Goal: Find specific page/section: Find specific page/section

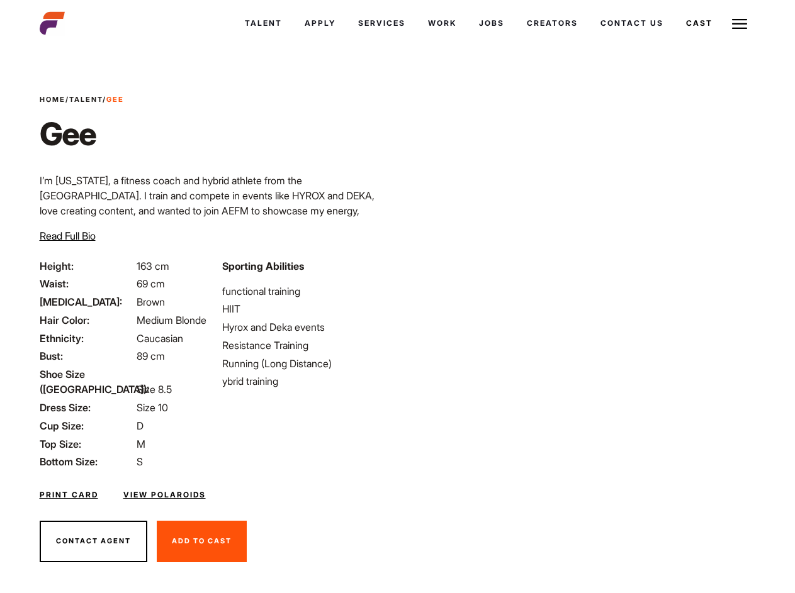
click at [674, 40] on link "Cast" at bounding box center [698, 23] width 49 height 34
click at [0, 0] on link "Casted Talent" at bounding box center [0, 0] width 0 height 0
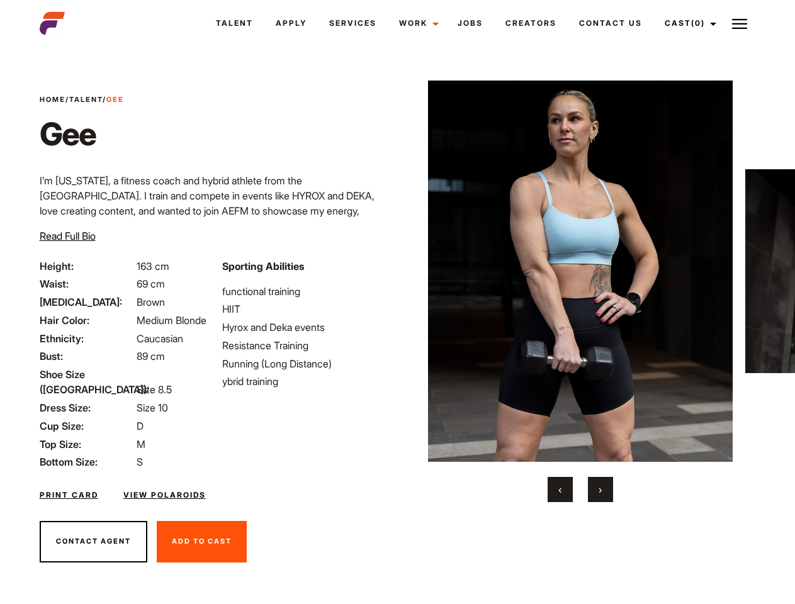
click at [686, 23] on link "Cast (0)" at bounding box center [688, 23] width 70 height 34
click at [739, 23] on img at bounding box center [739, 23] width 15 height 15
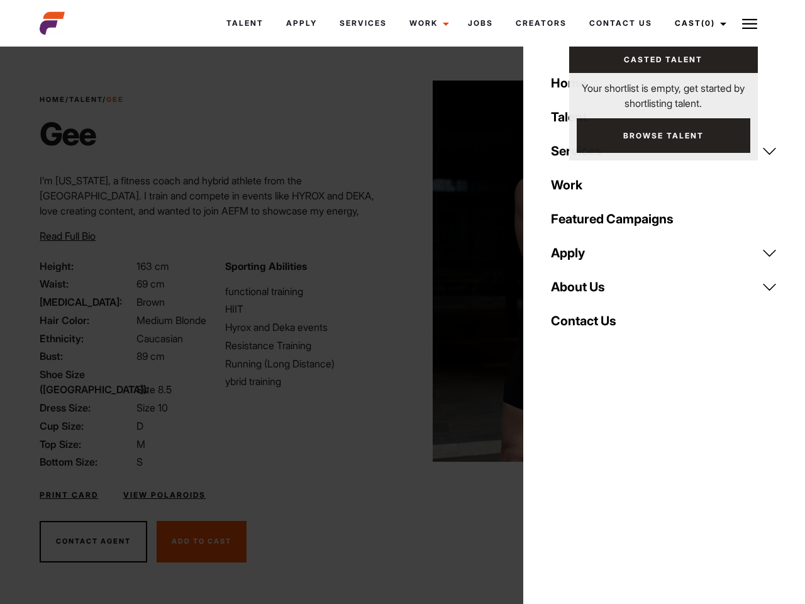
click at [579, 291] on img at bounding box center [585, 271] width 305 height 381
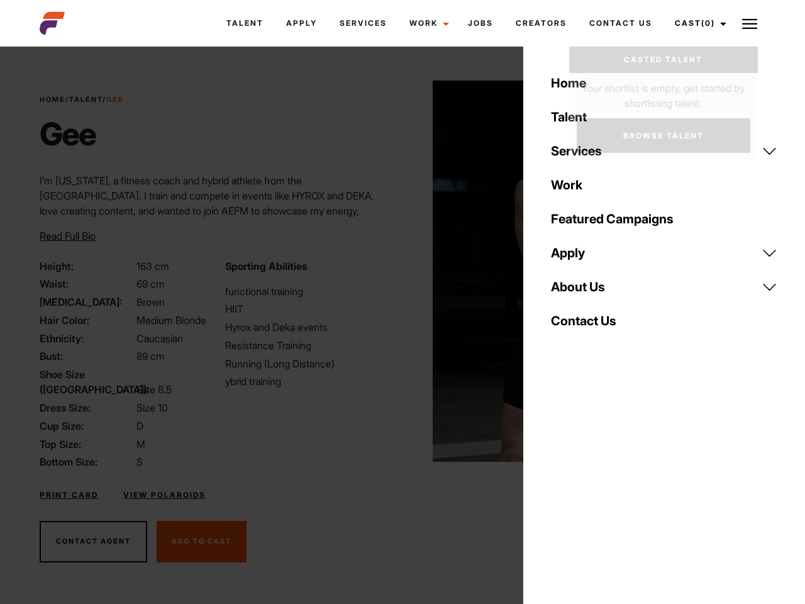
click at [397, 271] on div "Sporting Abilities functional training HIIT Hyrox and Deka events Resistance Tr…" at bounding box center [310, 364] width 185 height 211
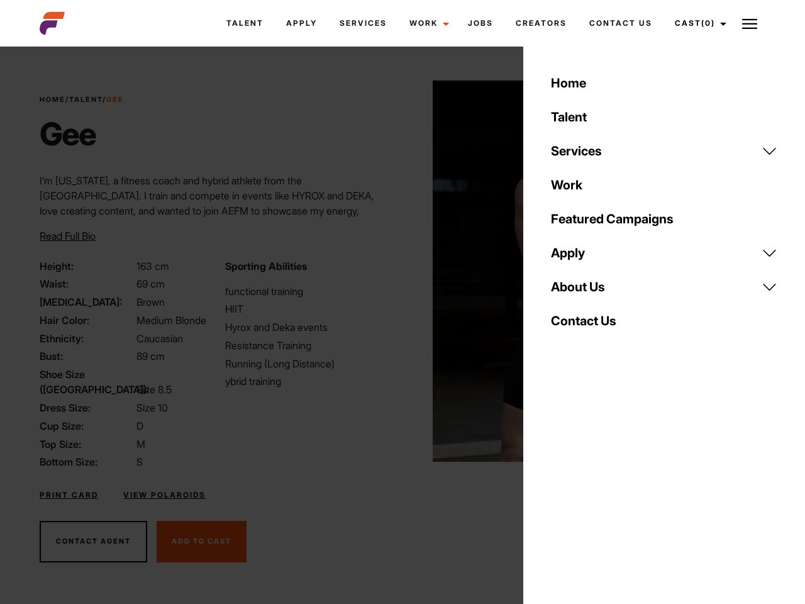
click at [560, 490] on div "Home Talent Services Talent Casting Photography Videography Creative Hair and M…" at bounding box center [664, 302] width 282 height 604
click at [600, 490] on div "Home Talent Services Talent Casting Photography Videography Creative Hair and M…" at bounding box center [664, 302] width 282 height 604
